Goal: Task Accomplishment & Management: Use online tool/utility

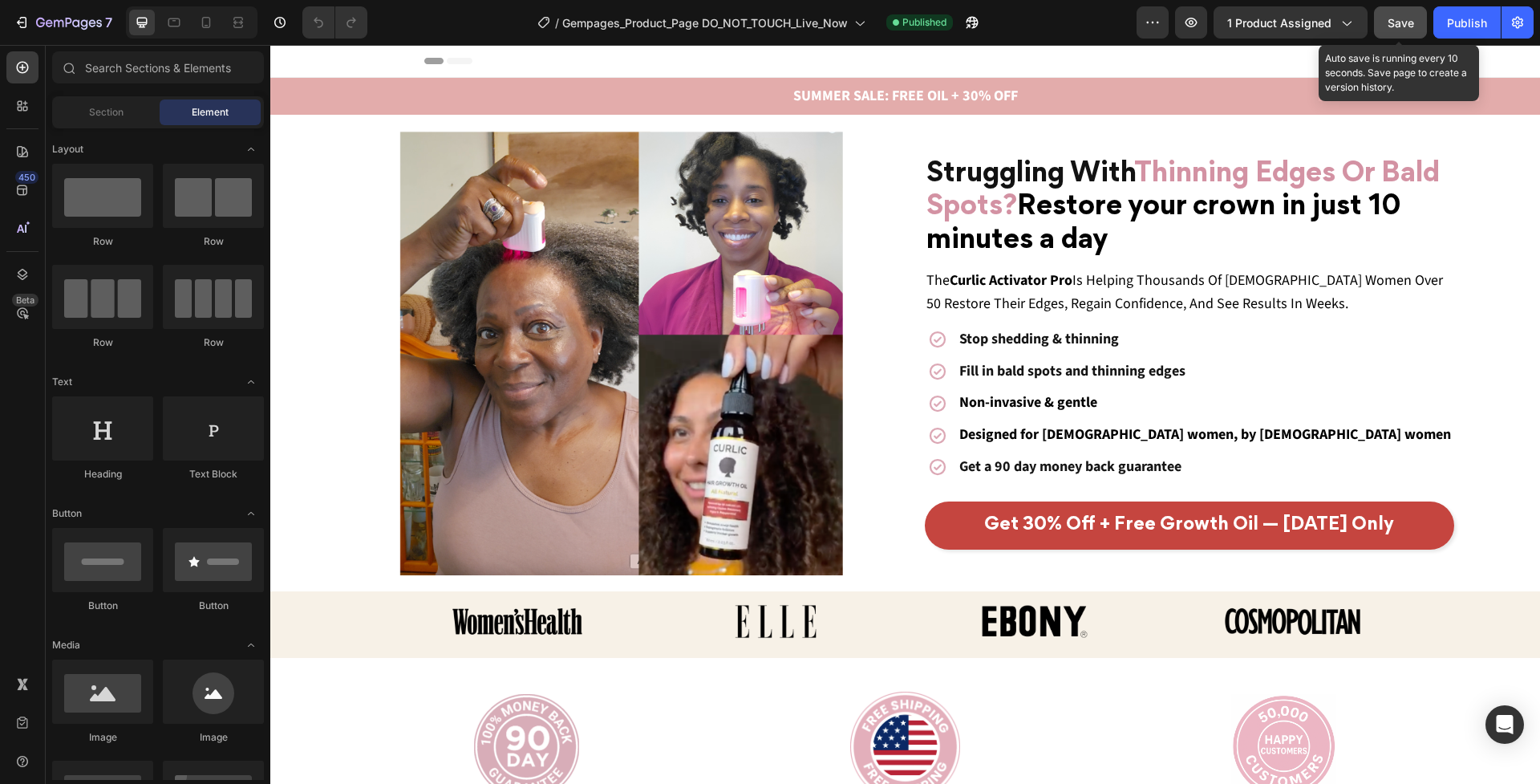
click at [1411, 21] on span "Save" at bounding box center [1401, 23] width 26 height 14
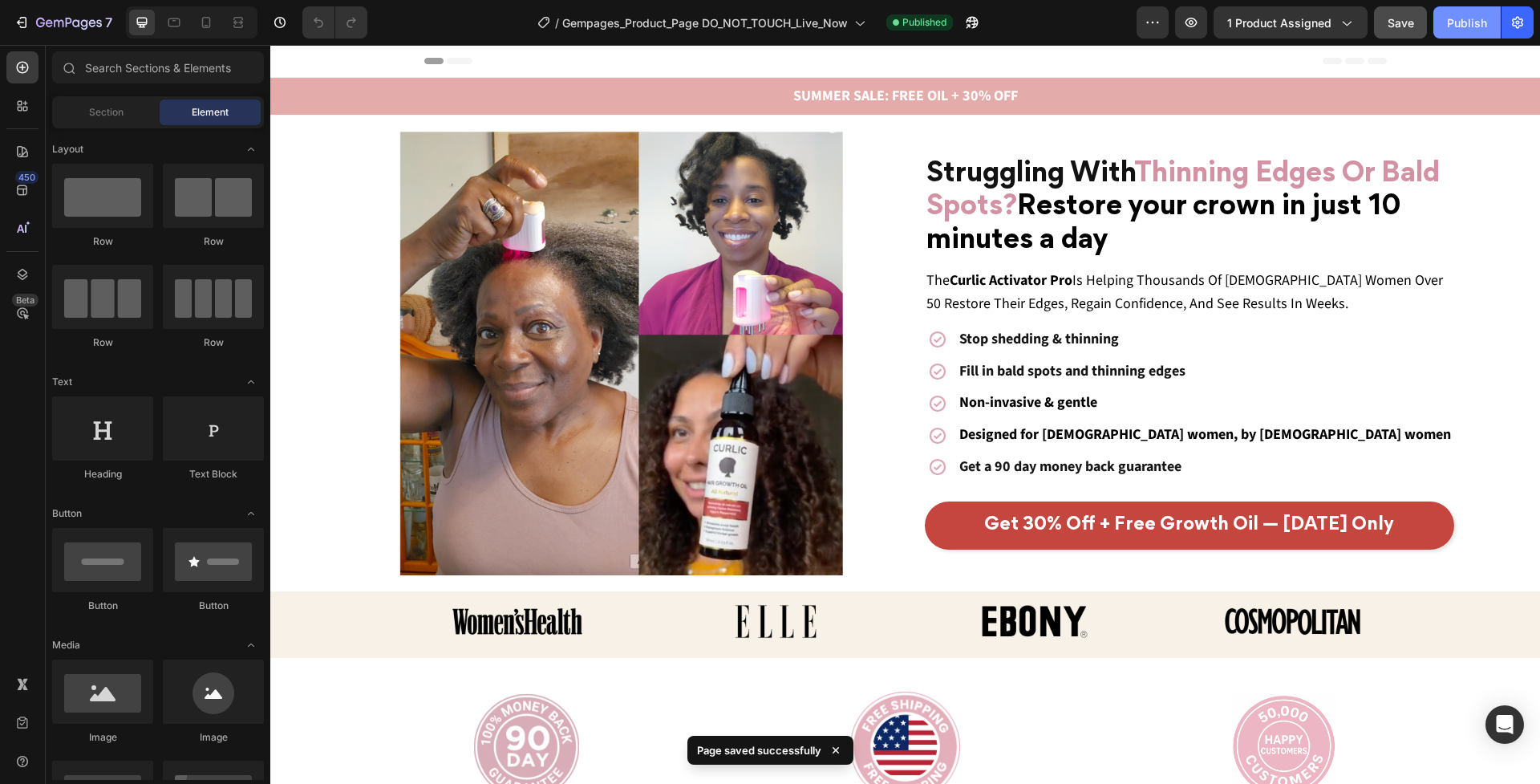
click at [1488, 25] on button "Publish" at bounding box center [1467, 23] width 67 height 32
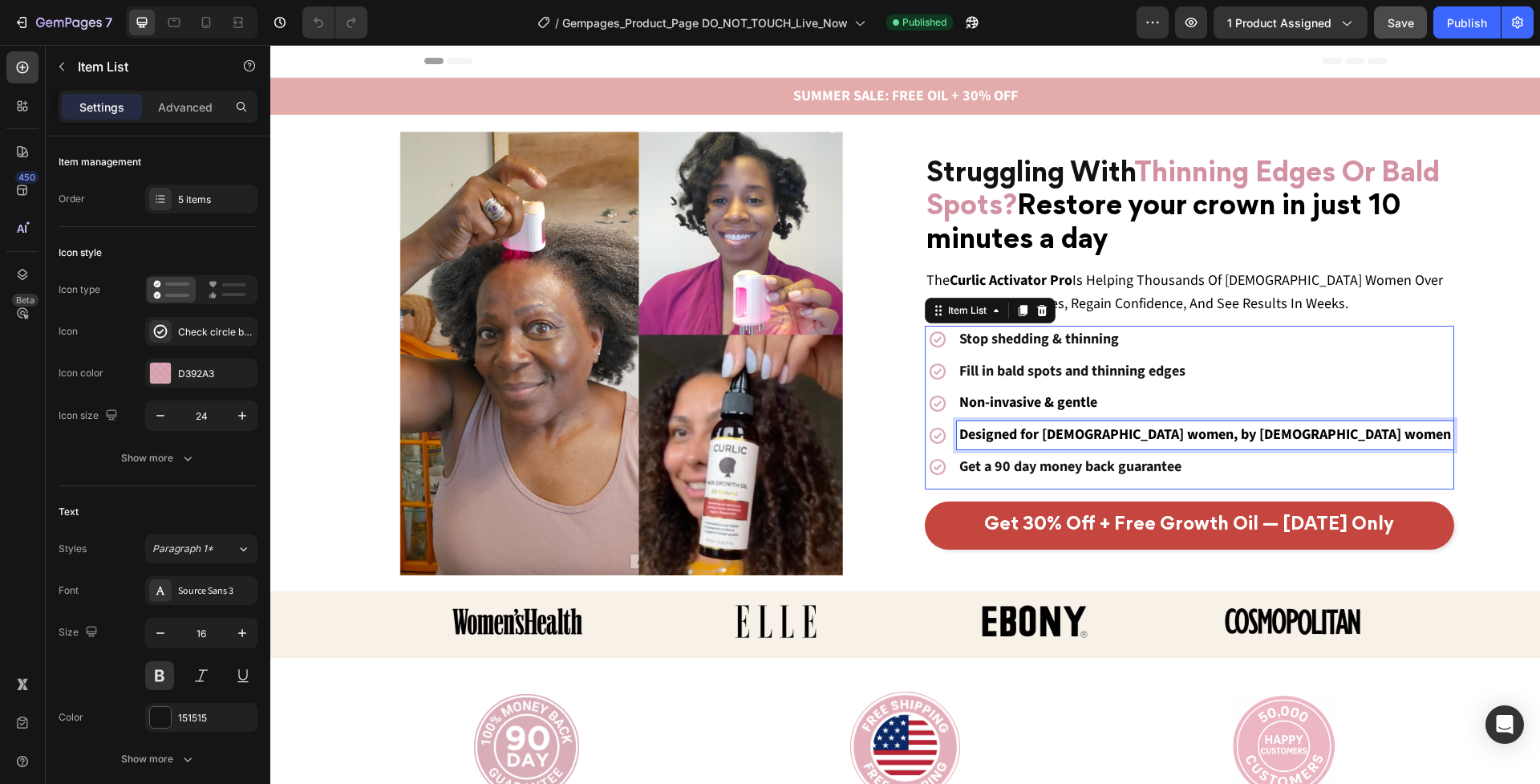
click at [1090, 440] on span "Designed for [DEMOGRAPHIC_DATA] women, by [DEMOGRAPHIC_DATA] women" at bounding box center [1205, 435] width 492 height 20
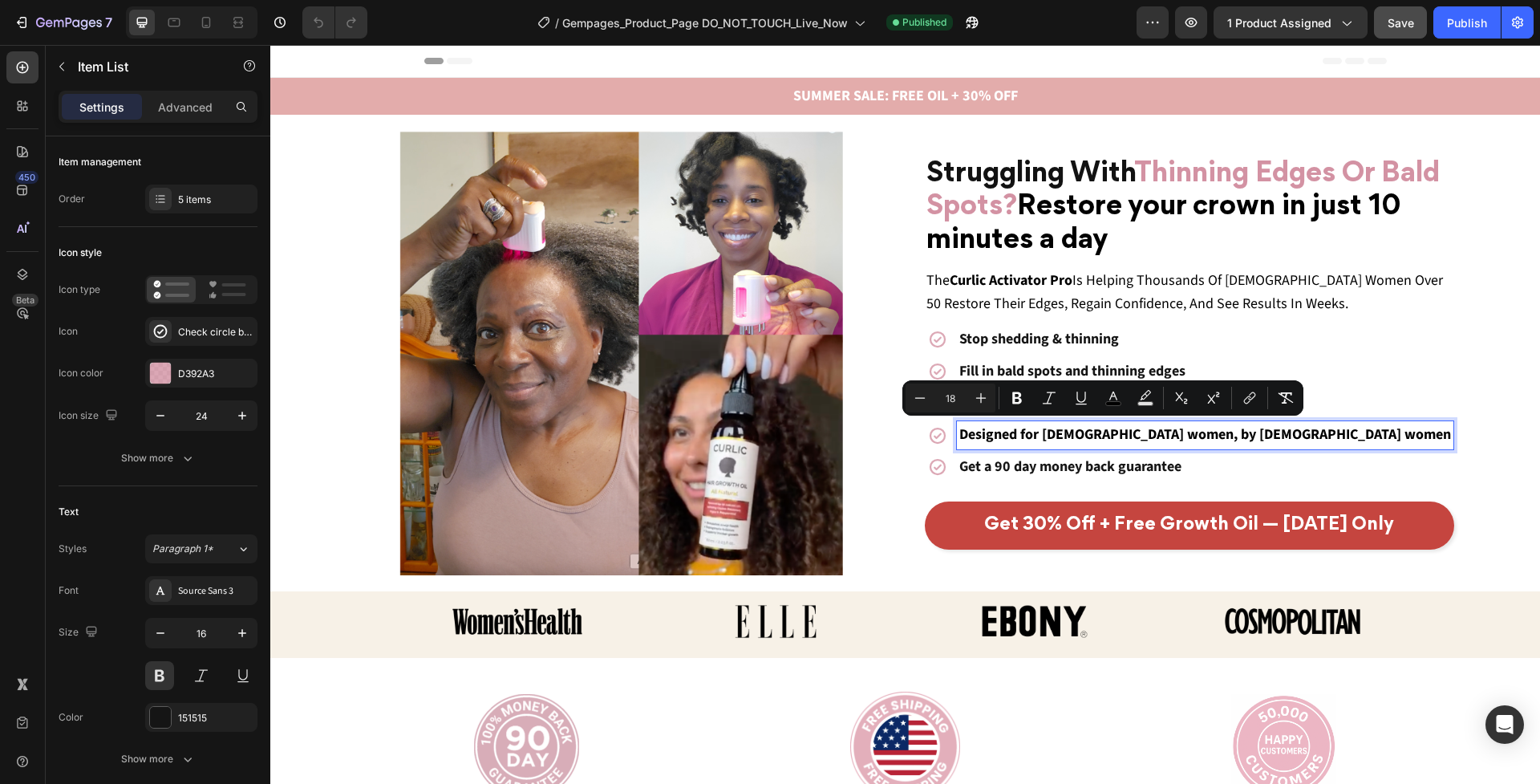
click at [1060, 432] on span "Designed for [DEMOGRAPHIC_DATA] women, by [DEMOGRAPHIC_DATA] women" at bounding box center [1205, 435] width 492 height 20
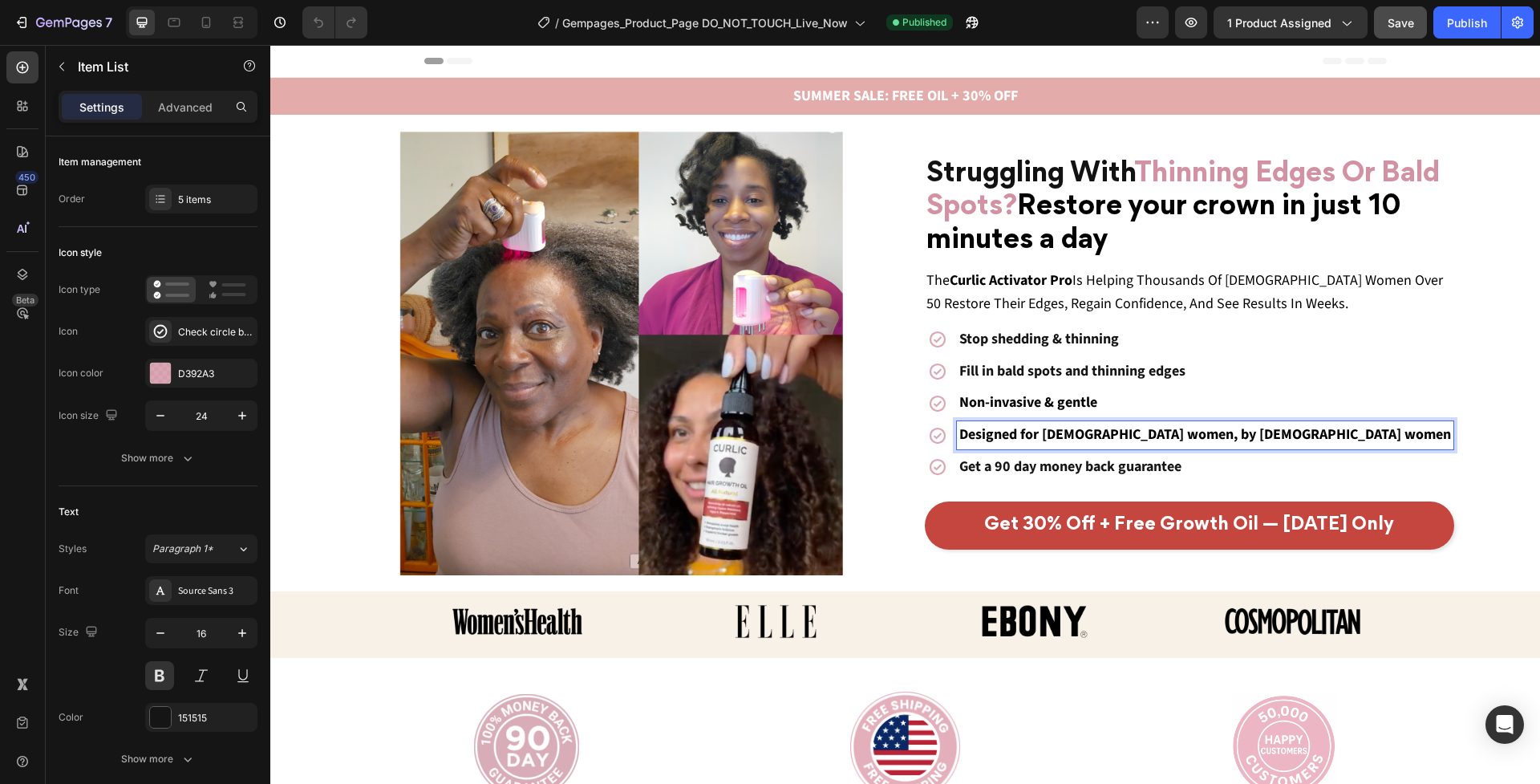
click at [1048, 433] on span "Designed for [DEMOGRAPHIC_DATA] women, by [DEMOGRAPHIC_DATA] women" at bounding box center [1205, 435] width 492 height 20
click at [1089, 436] on span "Designed for [DEMOGRAPHIC_DATA] women, by [DEMOGRAPHIC_DATA] women" at bounding box center [1205, 435] width 492 height 20
click at [1201, 433] on span "Designed for [DEMOGRAPHIC_DATA] Women, by [DEMOGRAPHIC_DATA] women" at bounding box center [1205, 435] width 492 height 20
click at [1050, 432] on span "Designed for [DEMOGRAPHIC_DATA] Women, by [DEMOGRAPHIC_DATA] women" at bounding box center [1205, 435] width 492 height 20
click at [1077, 431] on span "Designed for lack Women, by [DEMOGRAPHIC_DATA] women" at bounding box center [1147, 435] width 376 height 20
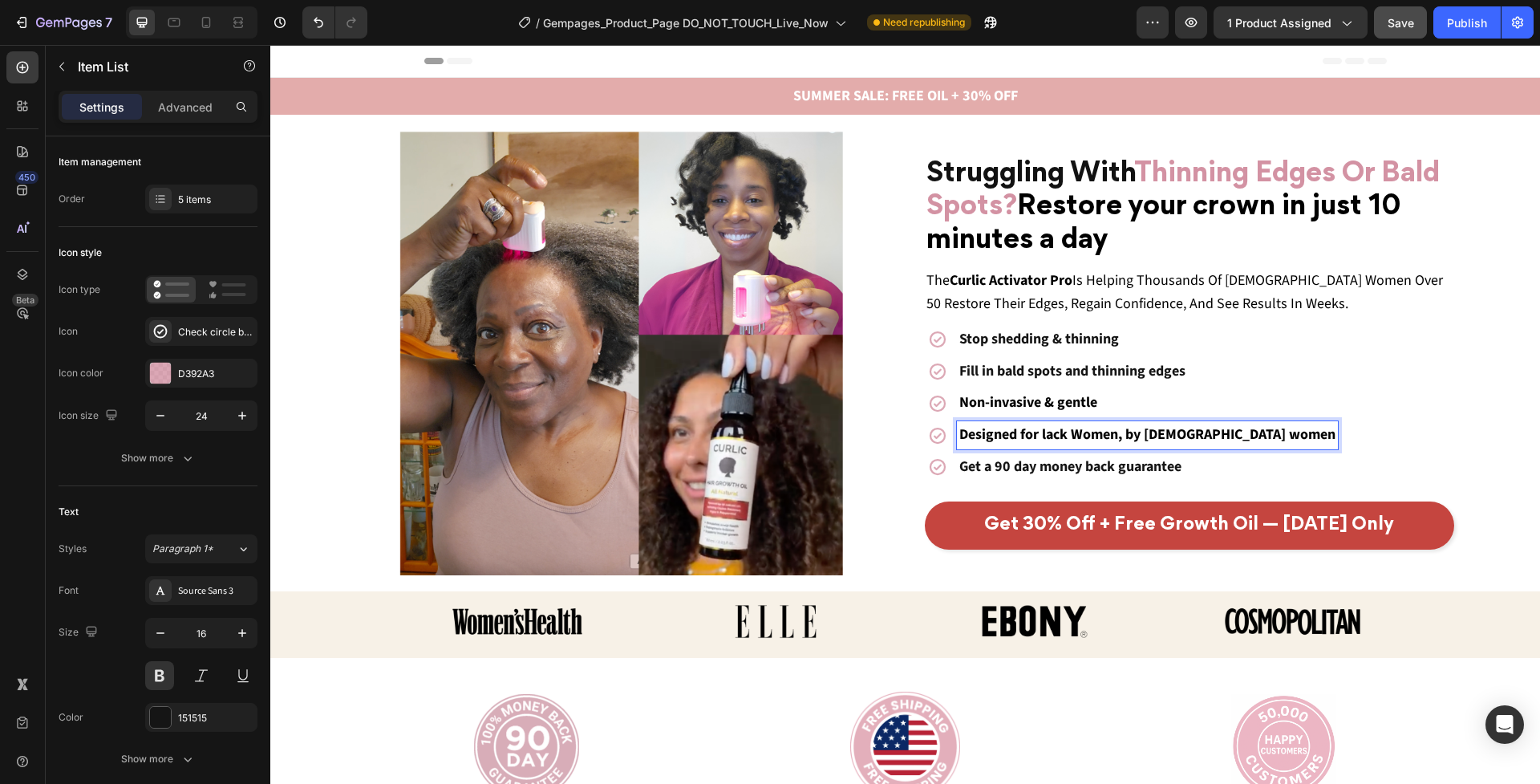
click at [1043, 433] on span "Designed for lack Women, by [DEMOGRAPHIC_DATA] women" at bounding box center [1147, 435] width 376 height 20
click at [1087, 433] on span "Designed for black Women, by [DEMOGRAPHIC_DATA] women" at bounding box center [1151, 435] width 384 height 20
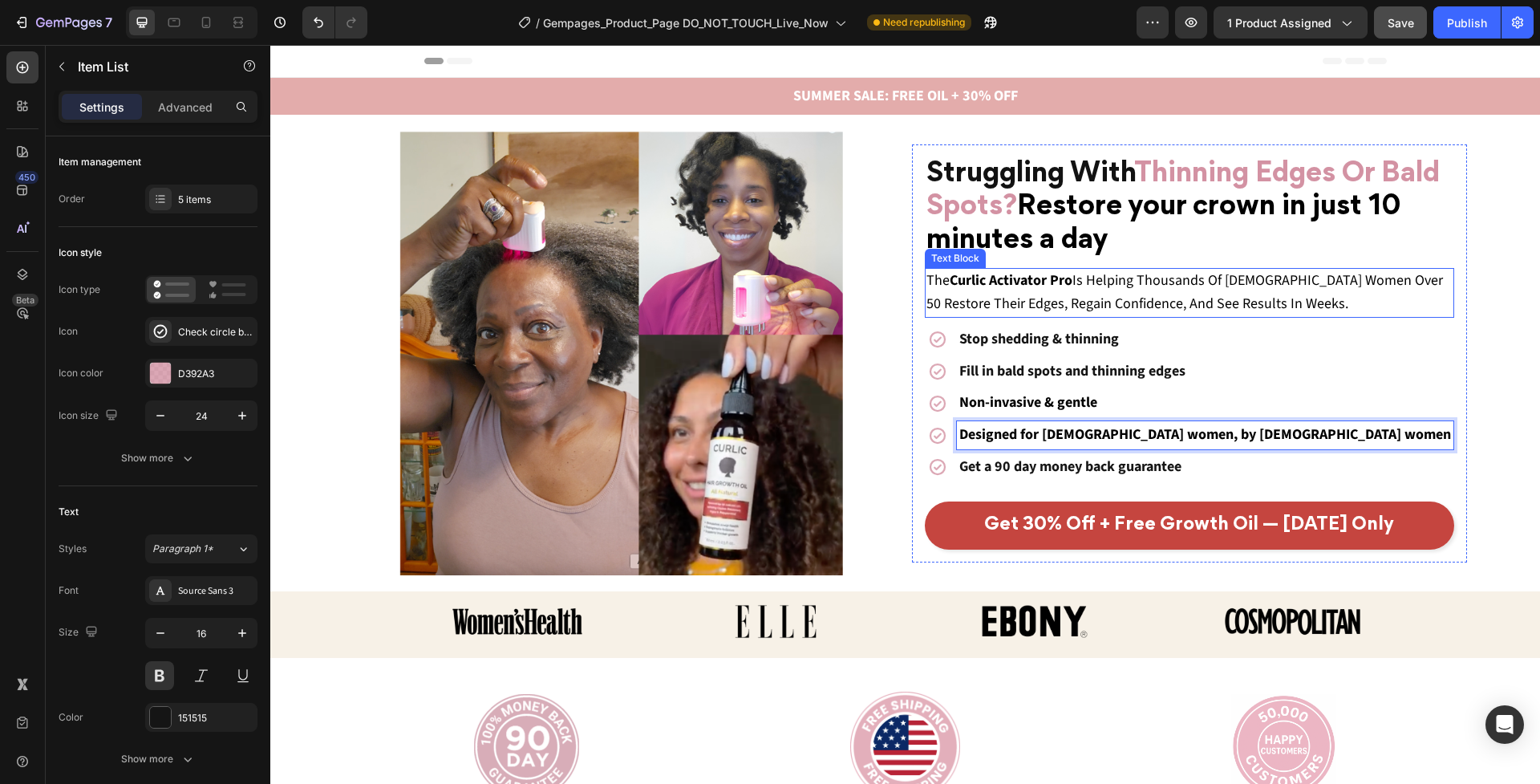
click at [1352, 305] on p "The Curlic Activator Pro Is Helping Thousands Of [DEMOGRAPHIC_DATA] Women Over …" at bounding box center [1189, 293] width 526 height 47
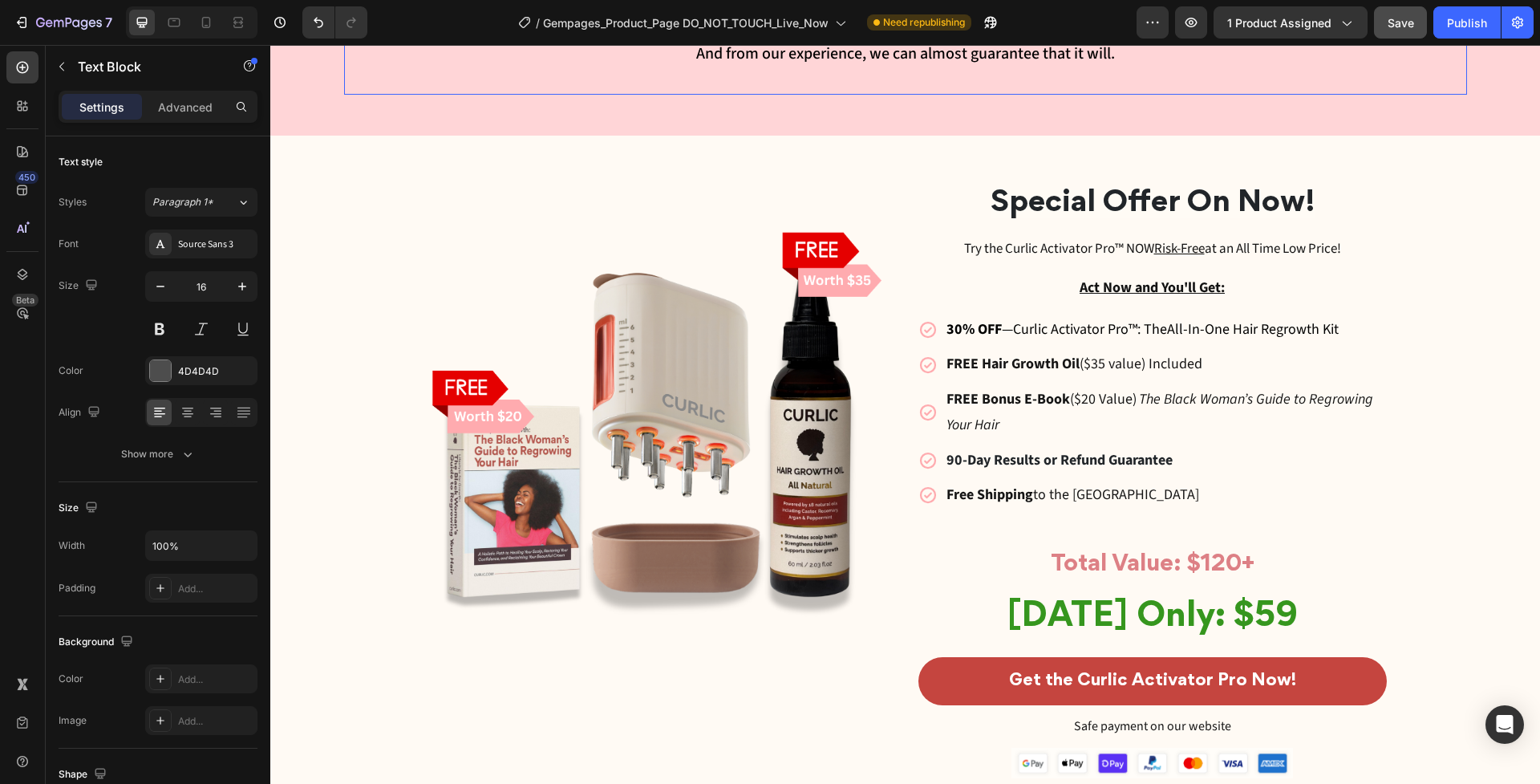
scroll to position [5798, 0]
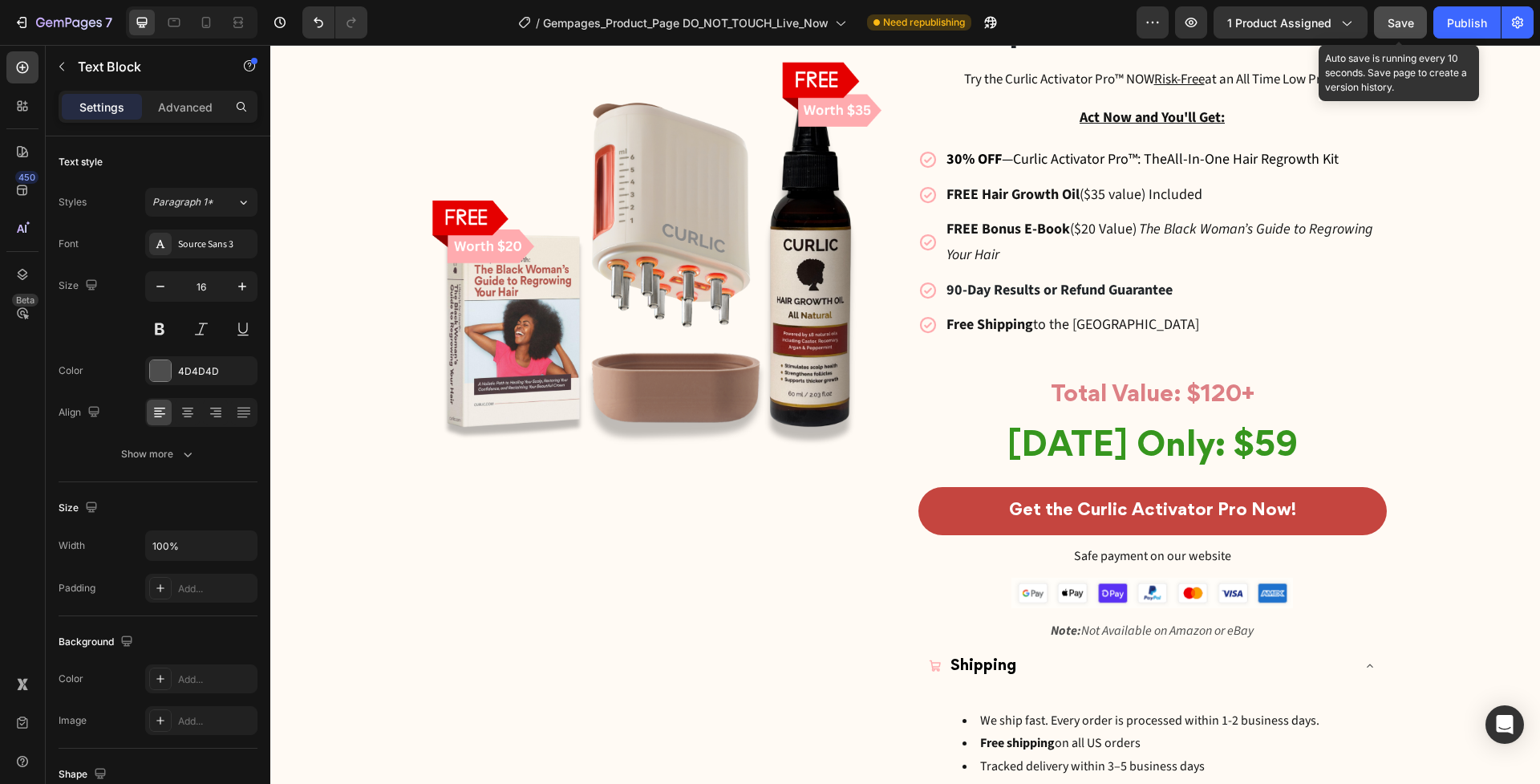
click at [1406, 16] on span "Save" at bounding box center [1401, 23] width 26 height 14
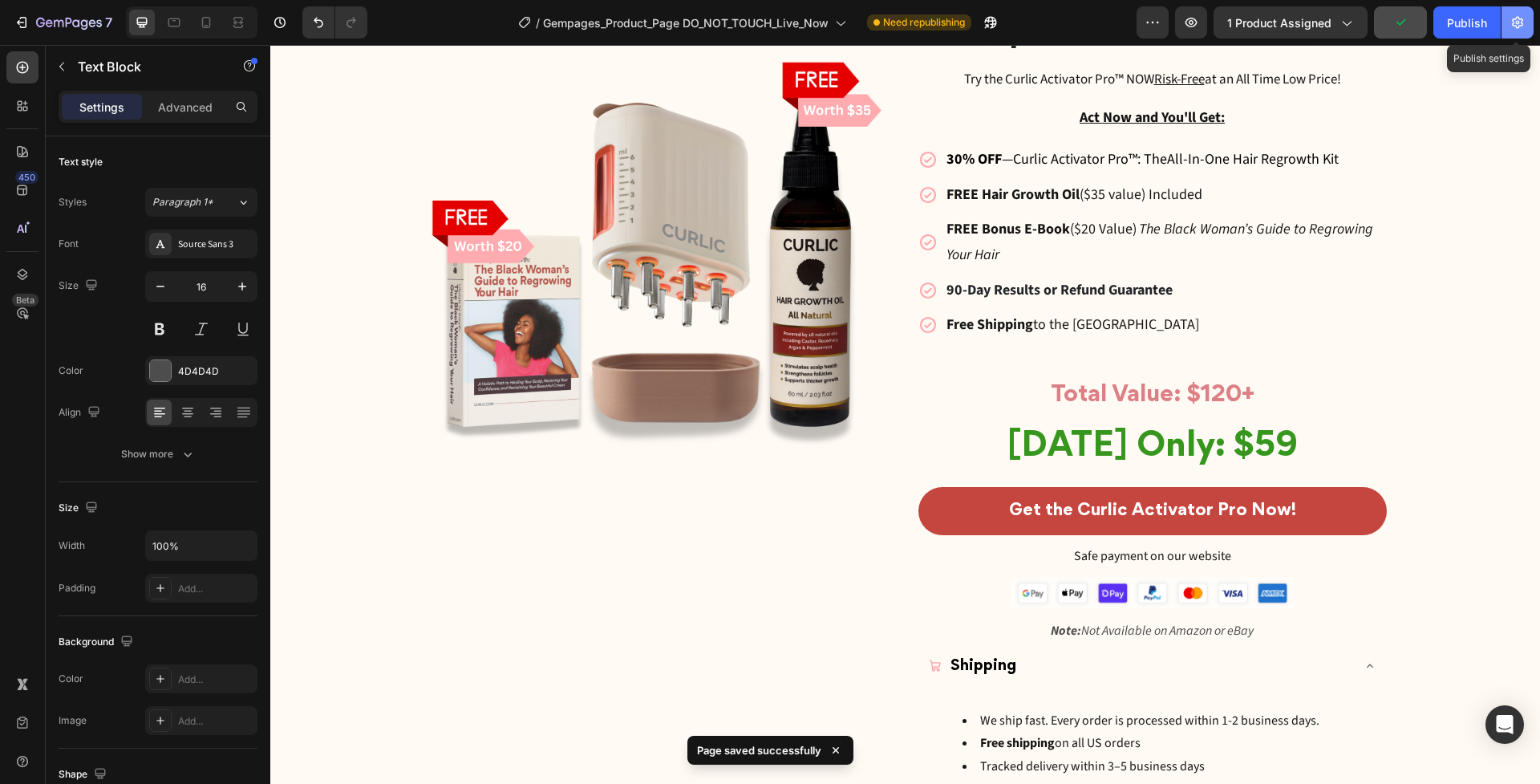
click at [1505, 18] on button "button" at bounding box center [1518, 23] width 32 height 32
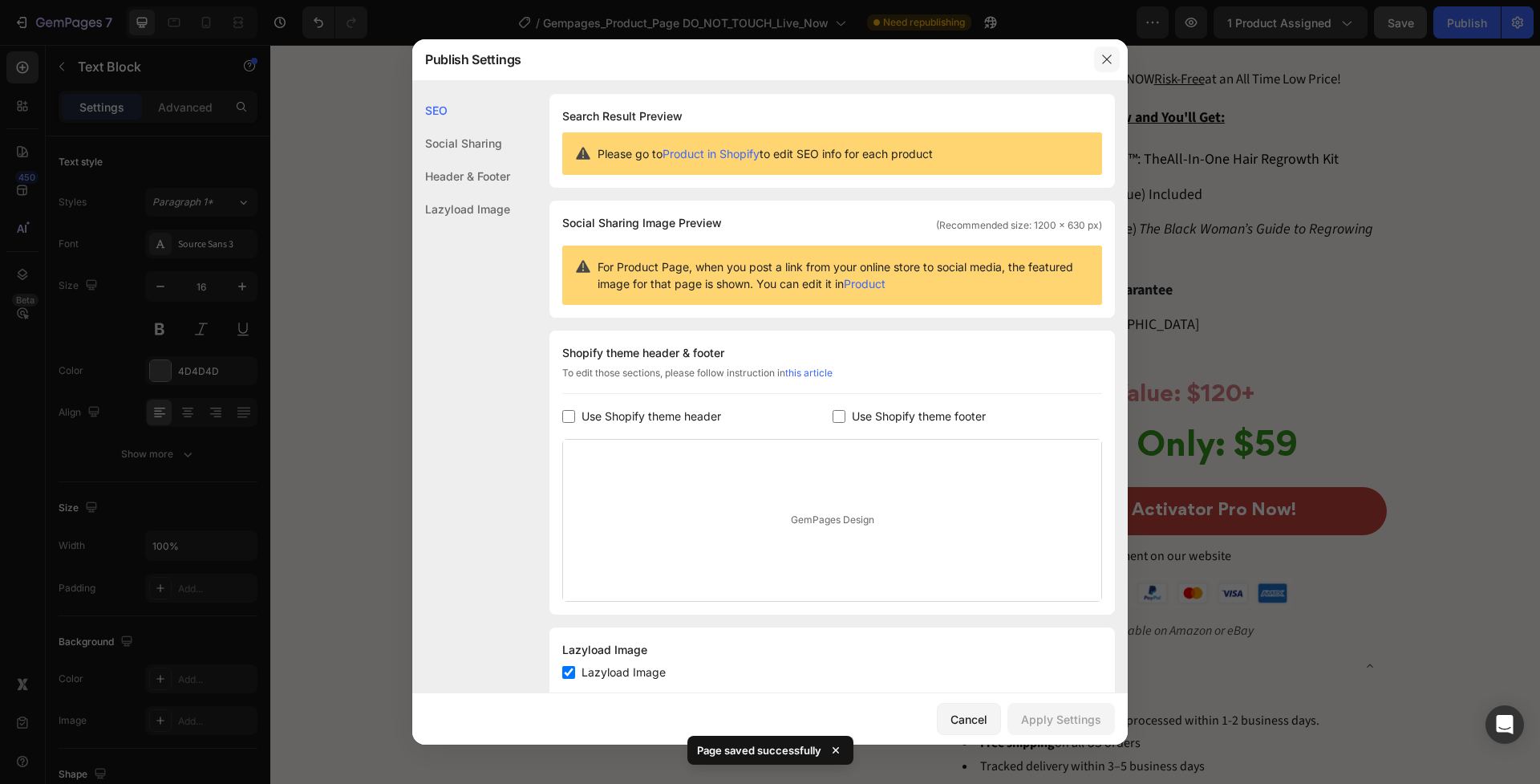
click at [1117, 65] on button "button" at bounding box center [1107, 60] width 26 height 26
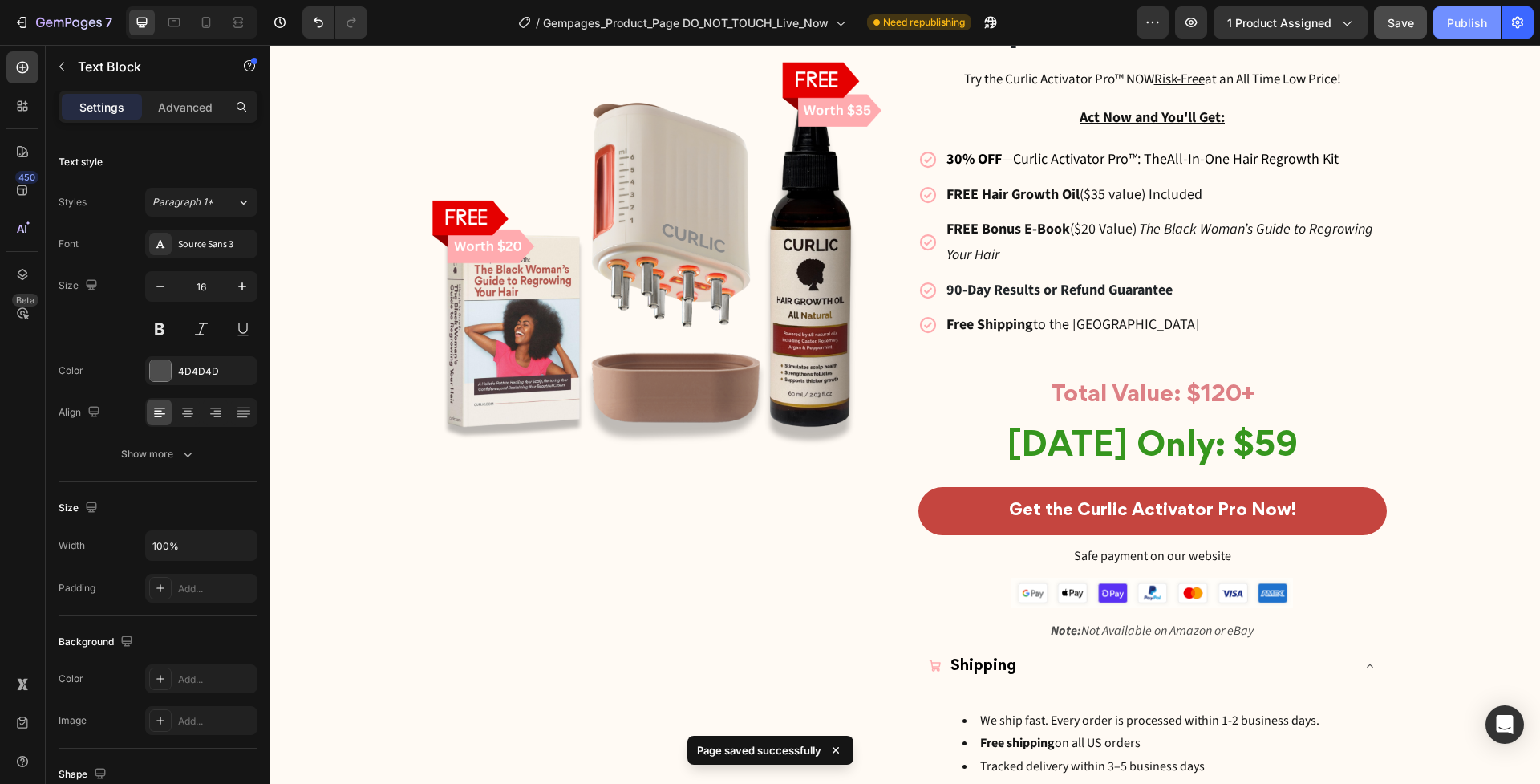
click at [1486, 27] on div "Publish" at bounding box center [1467, 23] width 40 height 17
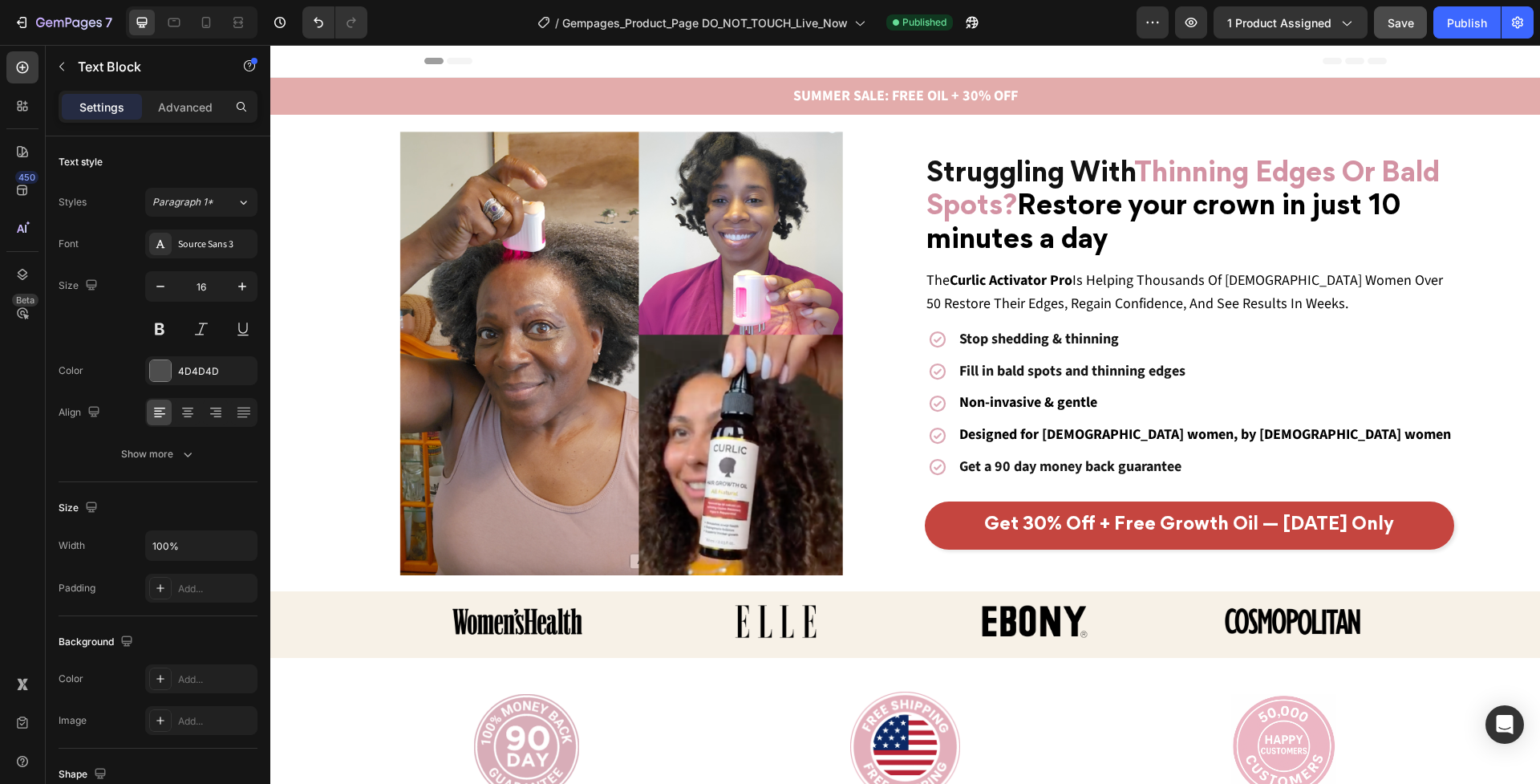
scroll to position [0, 0]
